Goal: Use online tool/utility: Utilize a website feature to perform a specific function

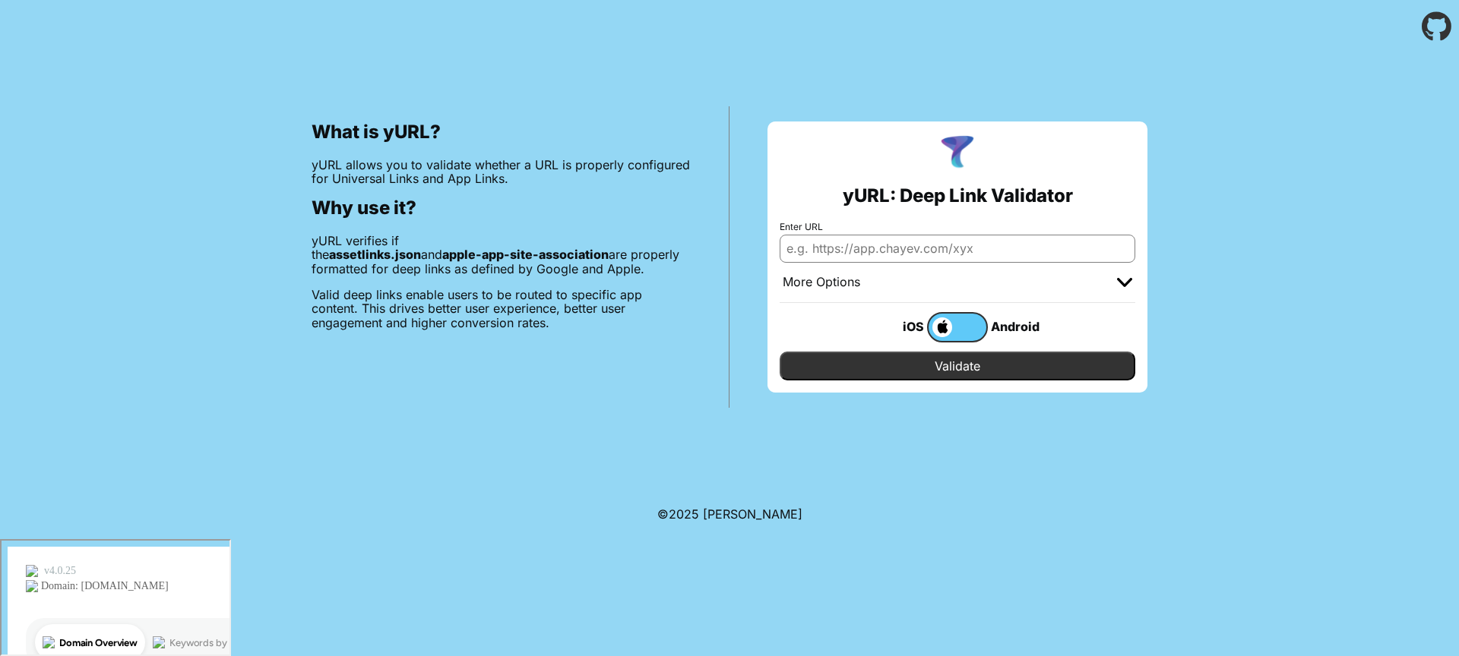
click at [860, 248] on input "Enter URL" at bounding box center [957, 248] width 356 height 27
type input "link.backyard-hunt.com"
click at [910, 368] on input "Validate" at bounding box center [957, 366] width 356 height 29
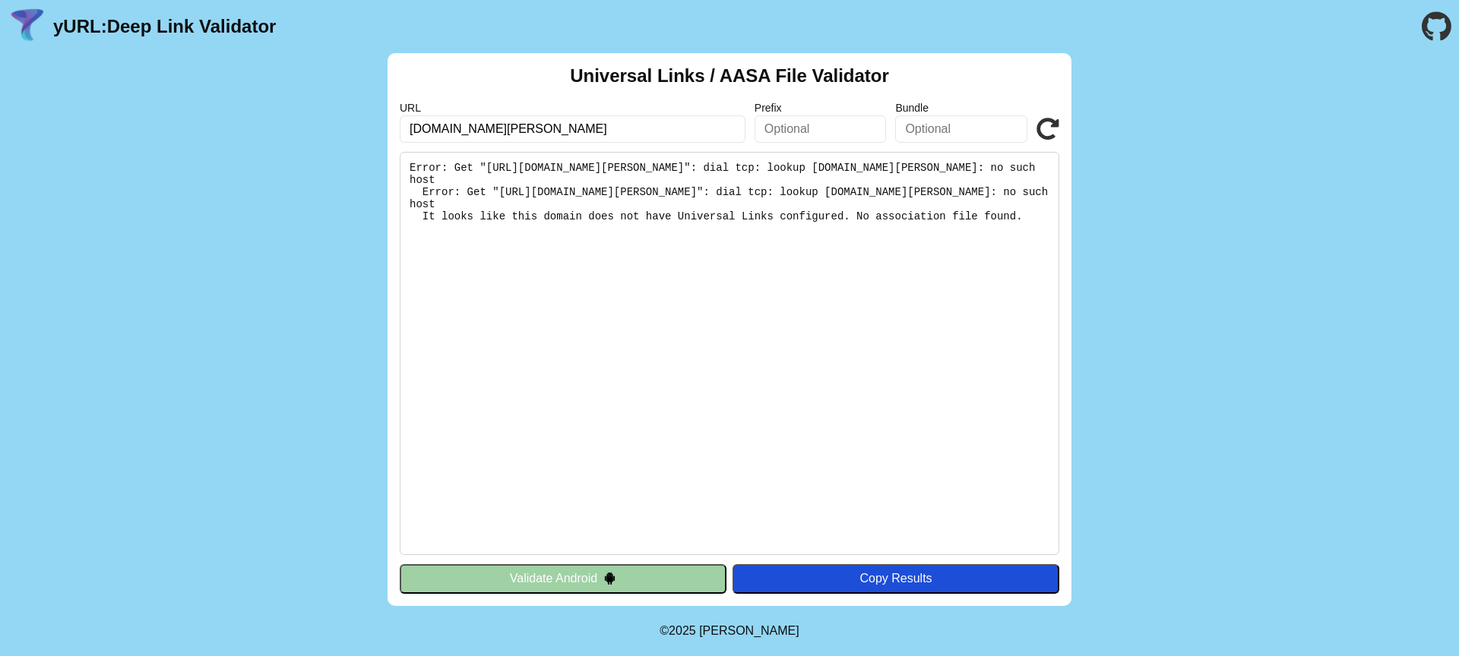
drag, startPoint x: 425, startPoint y: 130, endPoint x: 404, endPoint y: 130, distance: 20.5
click at [404, 130] on input "link.backyard-hunt.com" at bounding box center [573, 128] width 346 height 27
type input "qr.backyard-hunt.com"
click at [894, 590] on button "Copy Results" at bounding box center [895, 578] width 327 height 29
drag, startPoint x: 1042, startPoint y: 131, endPoint x: 985, endPoint y: 175, distance: 71.6
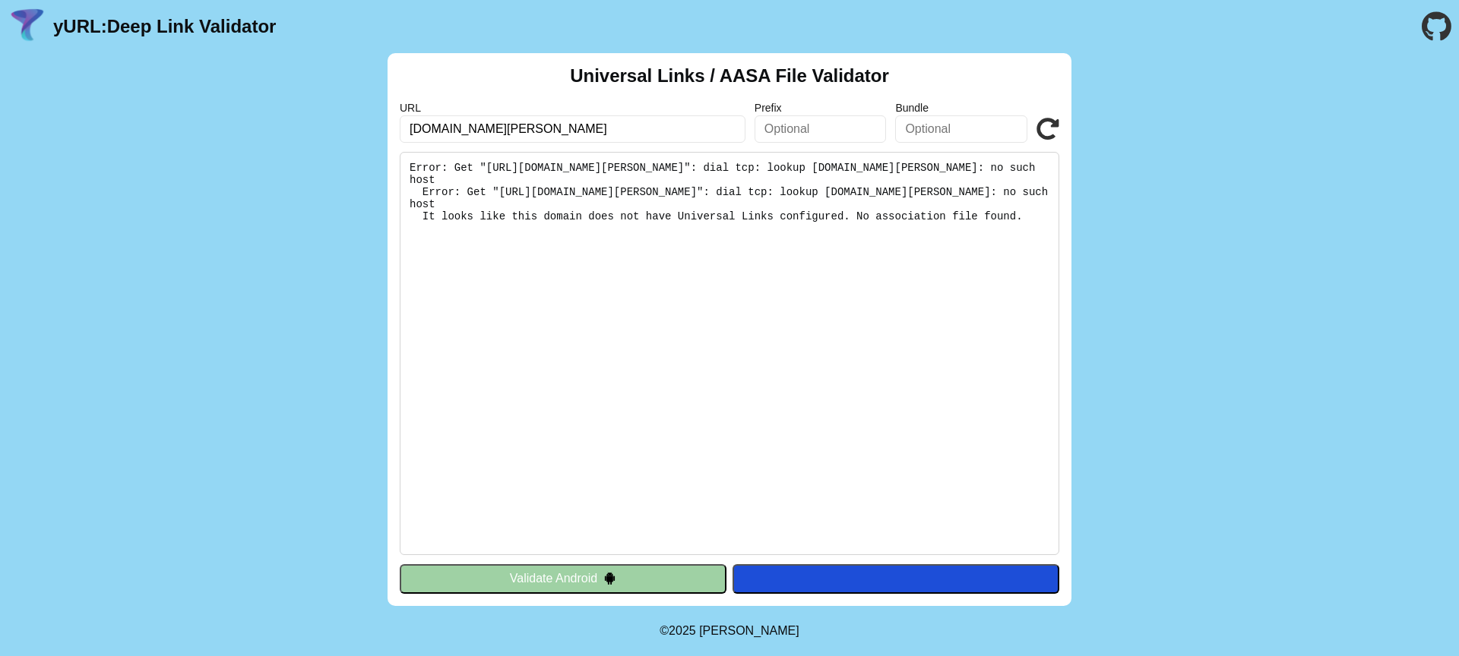
click at [1042, 131] on icon at bounding box center [1047, 129] width 23 height 23
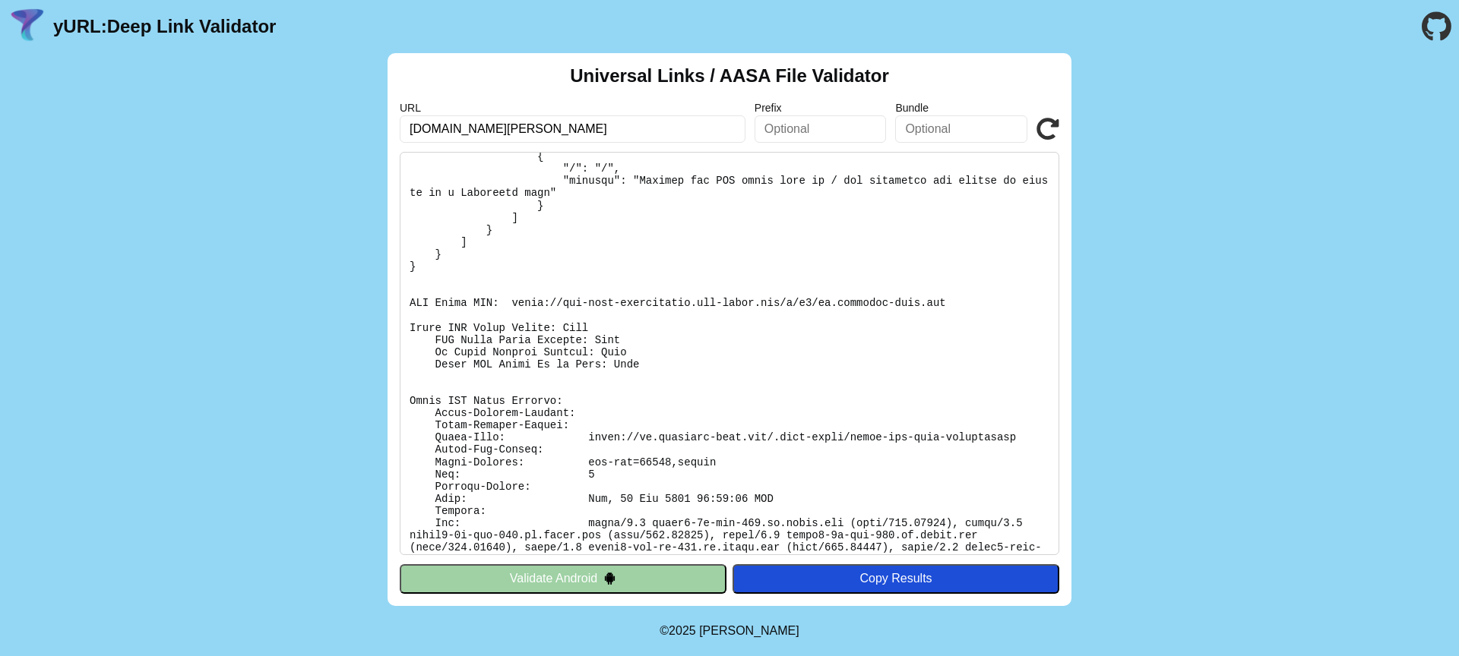
scroll to position [606, 0]
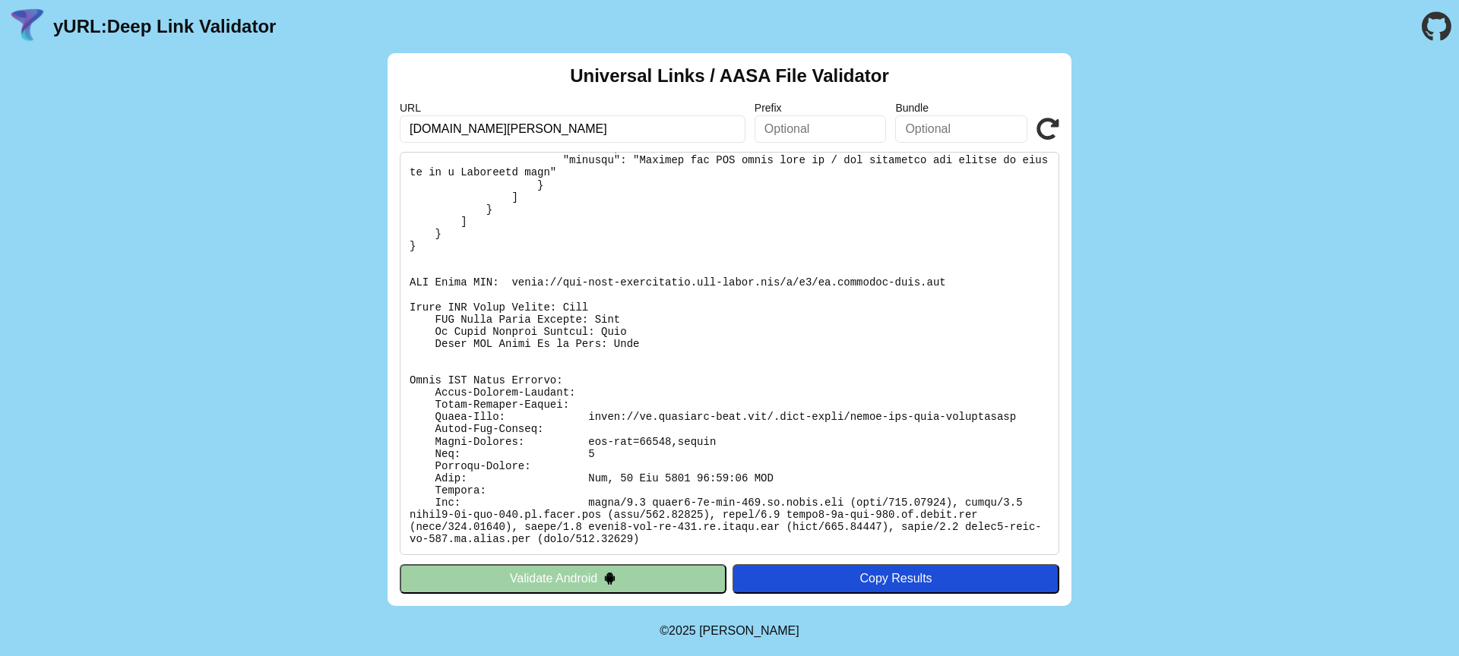
click at [670, 138] on input "qr.backyard-hunt.com" at bounding box center [573, 128] width 346 height 27
paste input "[DOMAIN_NAME]"
type input "[DOMAIN_NAME]"
click at [1045, 131] on icon at bounding box center [1047, 129] width 23 height 23
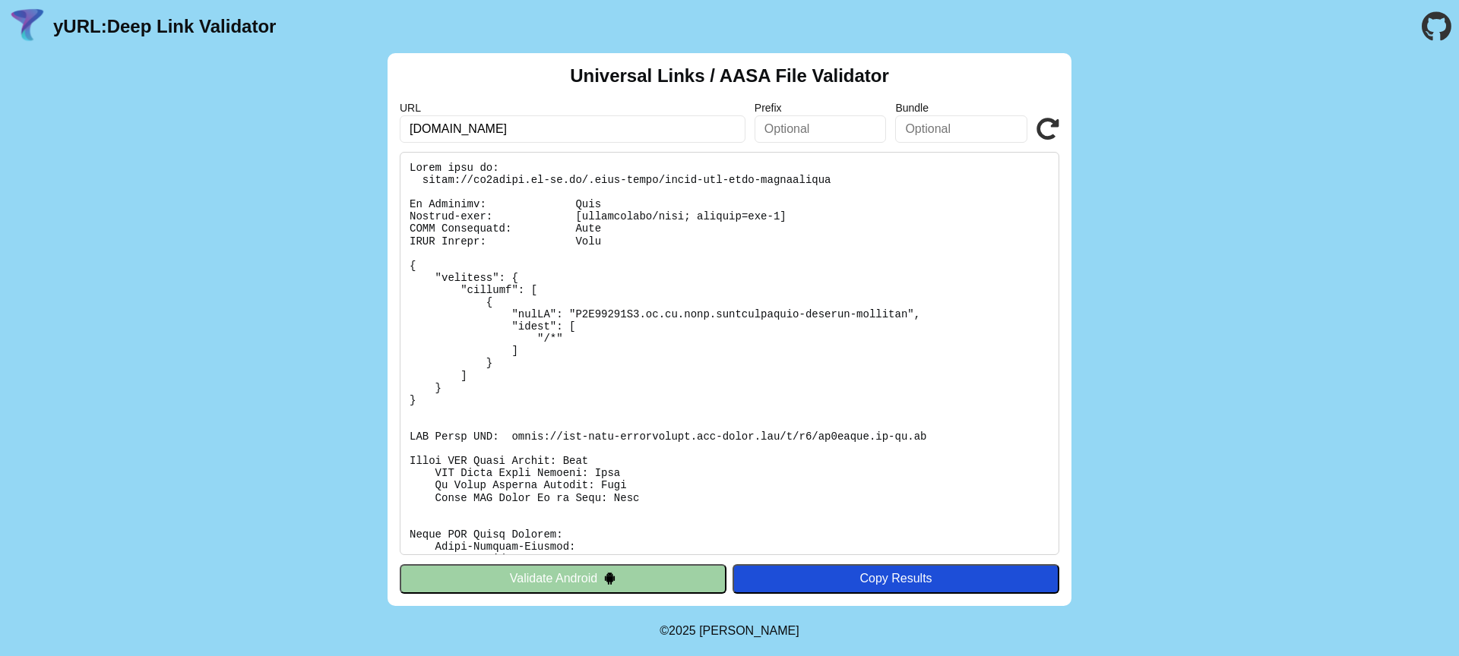
click at [543, 584] on button "Validate Android" at bounding box center [563, 578] width 327 height 29
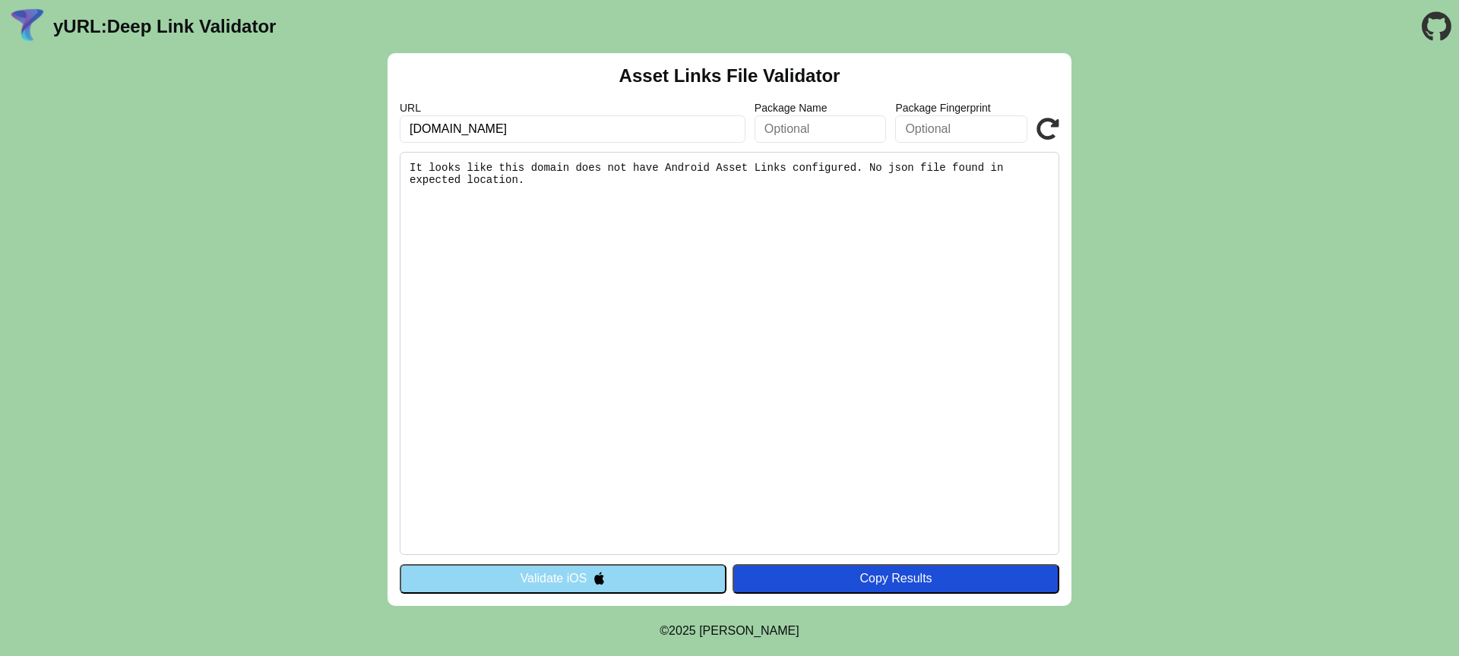
click at [671, 575] on button "Validate iOS" at bounding box center [563, 578] width 327 height 29
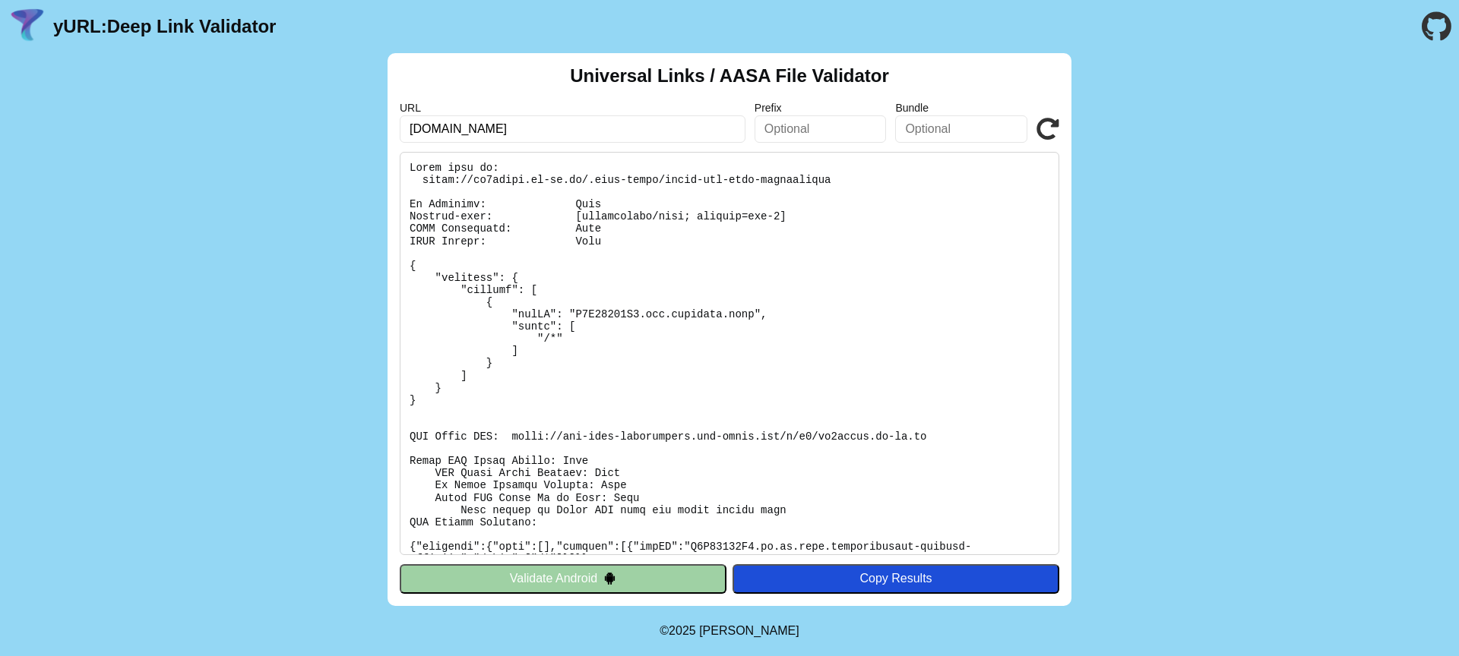
click at [529, 597] on div "Universal Links / AASA File Validator URL [DOMAIN_NAME] Prefix Bundle Validate …" at bounding box center [729, 329] width 684 height 553
click at [536, 580] on button "Validate Android" at bounding box center [563, 578] width 327 height 29
